Goal: Entertainment & Leisure: Consume media (video, audio)

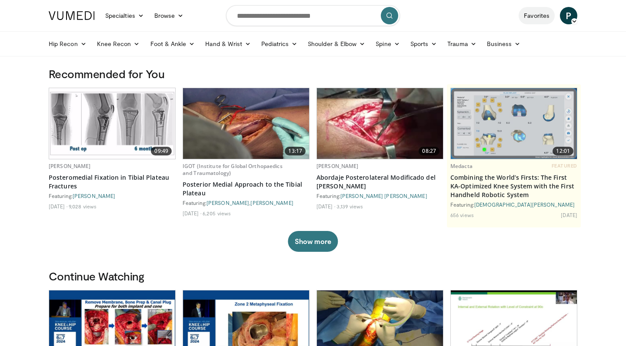
click at [548, 11] on link "Favorites" at bounding box center [536, 15] width 36 height 17
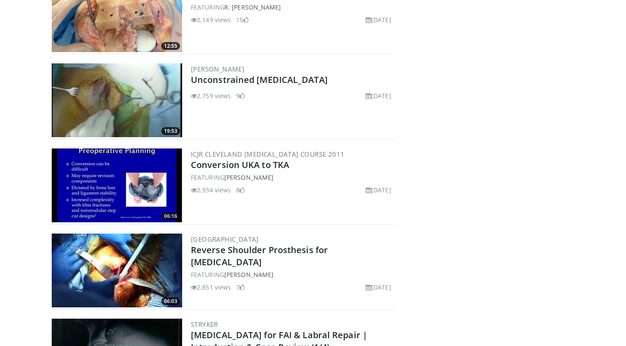
scroll to position [3289, 0]
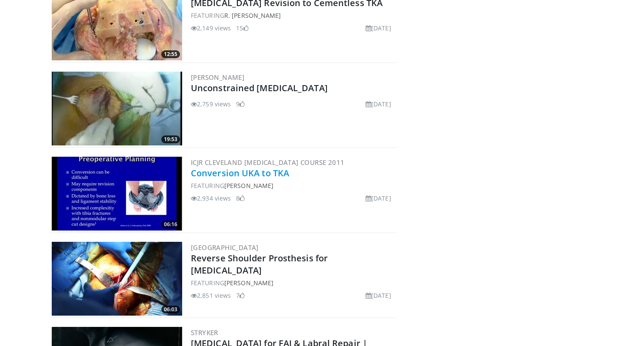
click at [233, 167] on link "Conversion UKA to TKA" at bounding box center [240, 173] width 98 height 12
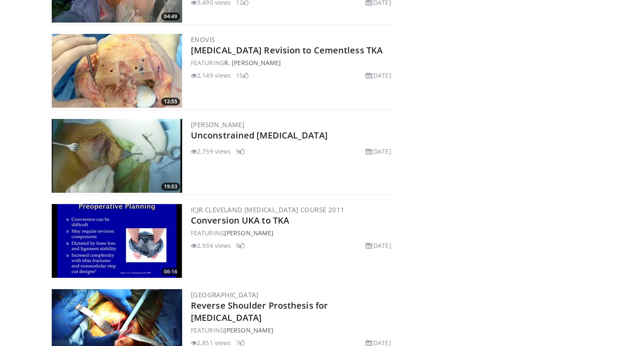
scroll to position [3238, 0]
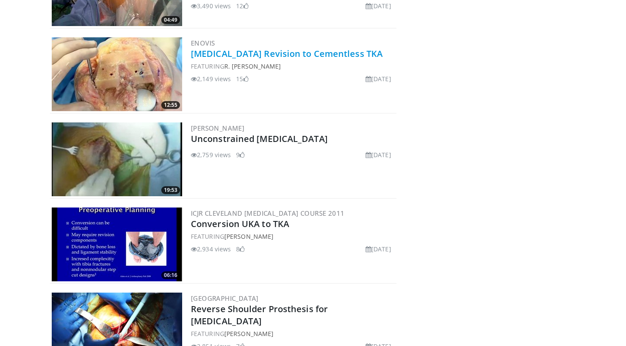
click at [221, 49] on link "[MEDICAL_DATA] Revision to Cementless TKA" at bounding box center [287, 54] width 192 height 12
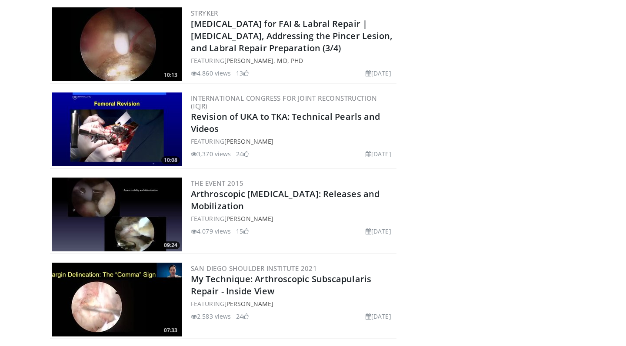
scroll to position [2753, 0]
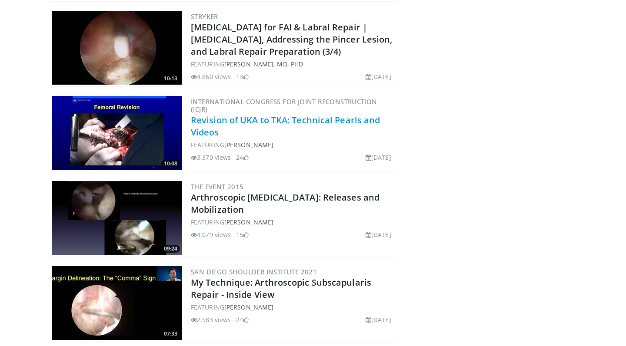
click at [225, 114] on link "Revision of UKA to TKA: Technical Pearls and Videos" at bounding box center [285, 126] width 189 height 24
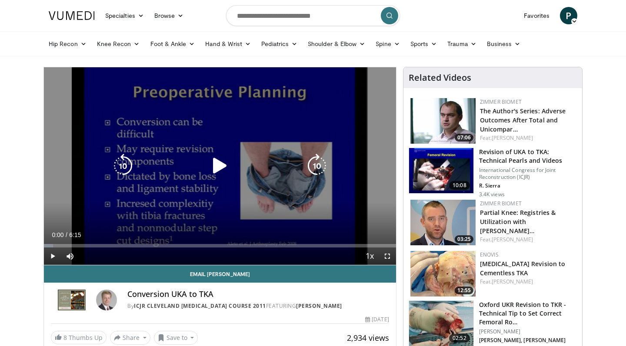
click at [219, 165] on icon "Video Player" at bounding box center [220, 166] width 24 height 24
click at [320, 166] on icon "Video Player" at bounding box center [317, 166] width 24 height 24
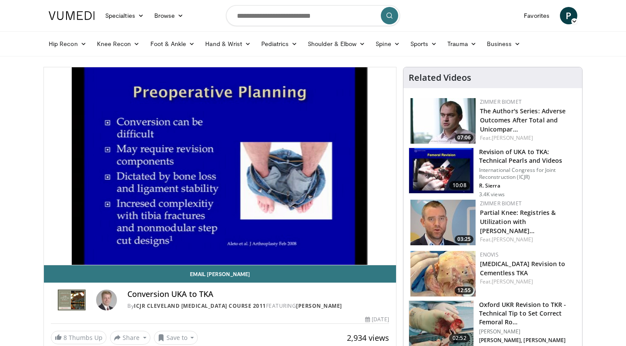
click at [320, 167] on div "10 seconds Tap to unmute" at bounding box center [220, 166] width 352 height 198
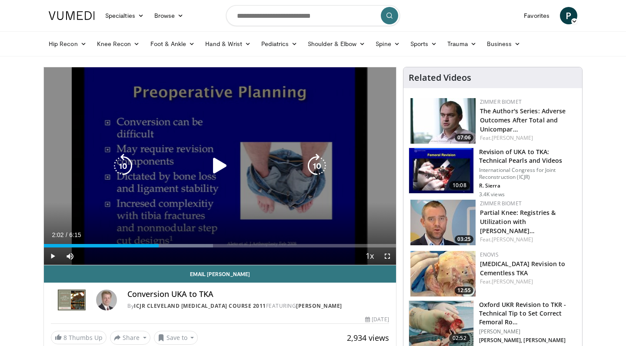
click at [219, 163] on icon "Video Player" at bounding box center [220, 166] width 24 height 24
click at [316, 169] on icon "Video Player" at bounding box center [317, 166] width 24 height 24
click at [316, 166] on icon "Video Player" at bounding box center [317, 166] width 24 height 24
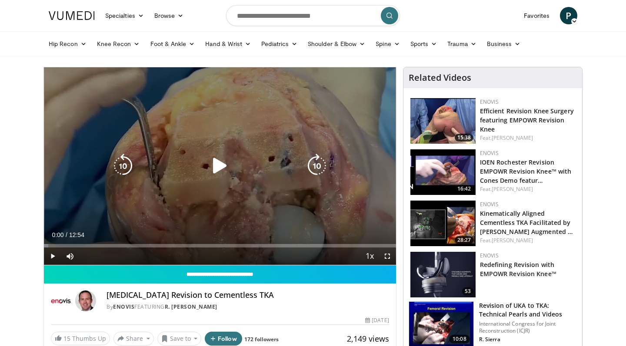
click at [222, 169] on icon "Video Player" at bounding box center [220, 166] width 24 height 24
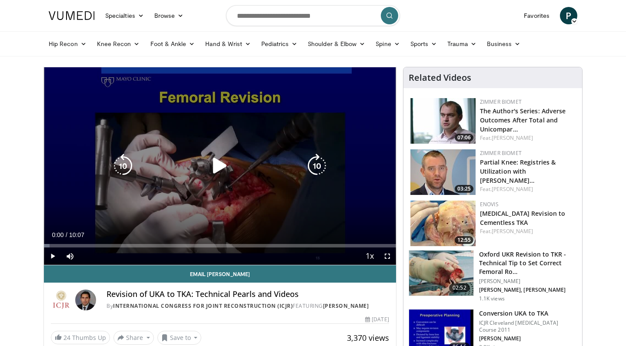
click at [220, 161] on icon "Video Player" at bounding box center [220, 166] width 24 height 24
click at [320, 164] on icon "Video Player" at bounding box center [317, 166] width 24 height 24
click at [317, 166] on icon "Video Player" at bounding box center [317, 166] width 24 height 24
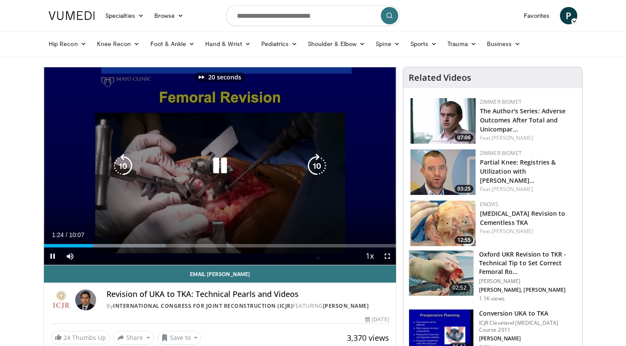
click at [317, 166] on icon "Video Player" at bounding box center [317, 166] width 24 height 24
click at [320, 165] on icon "Video Player" at bounding box center [317, 166] width 24 height 24
click at [319, 166] on icon "Video Player" at bounding box center [317, 166] width 24 height 24
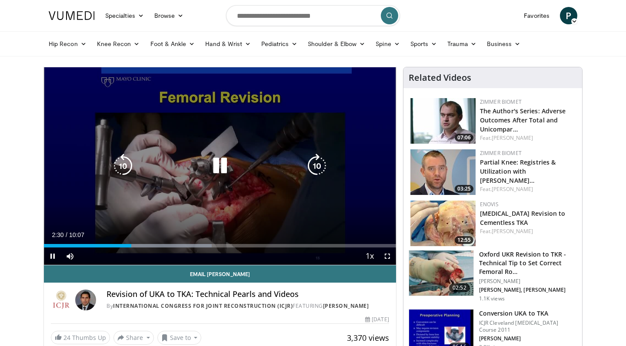
click at [315, 167] on icon "Video Player" at bounding box center [317, 166] width 24 height 24
click at [315, 166] on icon "Video Player" at bounding box center [317, 166] width 24 height 24
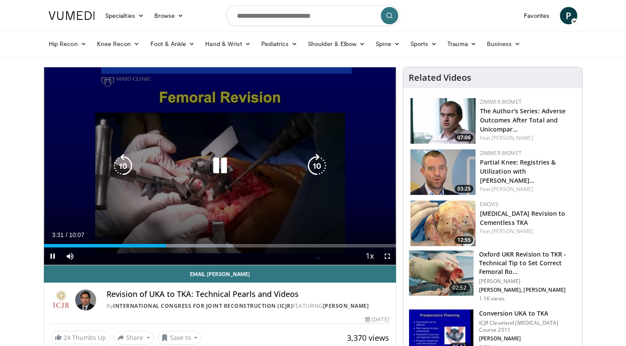
click at [318, 163] on icon "Video Player" at bounding box center [317, 166] width 24 height 24
click at [316, 161] on icon "Video Player" at bounding box center [317, 166] width 24 height 24
click at [317, 167] on icon "Video Player" at bounding box center [317, 166] width 24 height 24
click at [317, 169] on icon "Video Player" at bounding box center [317, 166] width 24 height 24
